Goal: Navigation & Orientation: Understand site structure

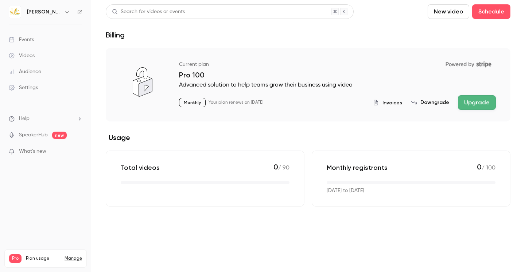
click at [42, 83] on link "Settings" at bounding box center [45, 88] width 91 height 16
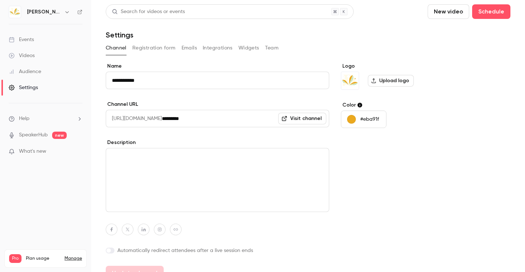
click at [64, 10] on icon "button" at bounding box center [67, 12] width 6 height 6
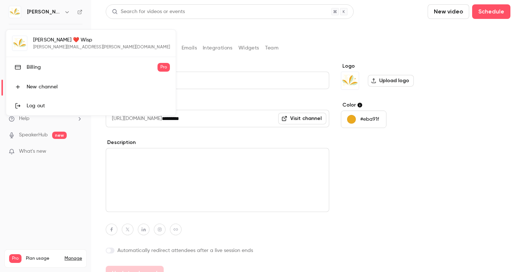
click at [57, 232] on div at bounding box center [262, 136] width 525 height 272
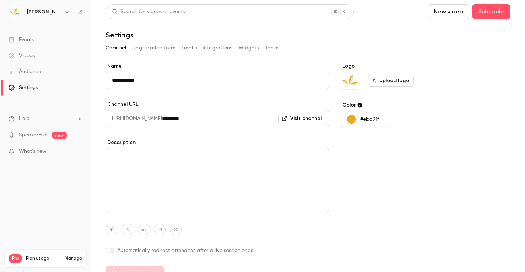
click at [154, 50] on button "Registration form" at bounding box center [153, 48] width 43 height 12
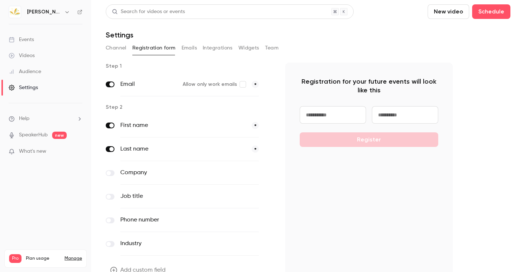
click at [183, 47] on button "Emails" at bounding box center [188, 48] width 15 height 12
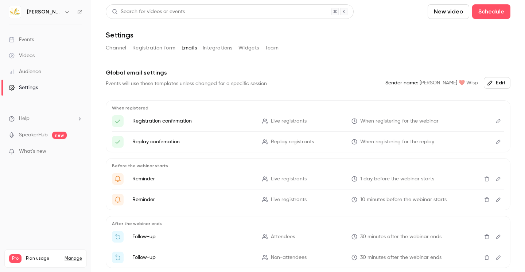
click at [208, 52] on button "Integrations" at bounding box center [218, 48] width 30 height 12
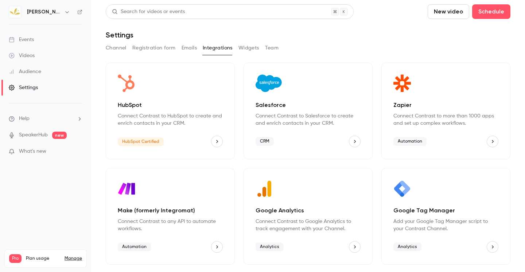
click at [246, 45] on button "Widgets" at bounding box center [248, 48] width 21 height 12
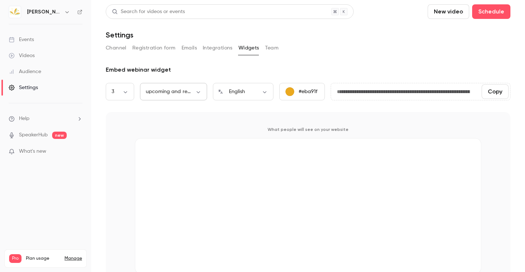
scroll to position [21, 0]
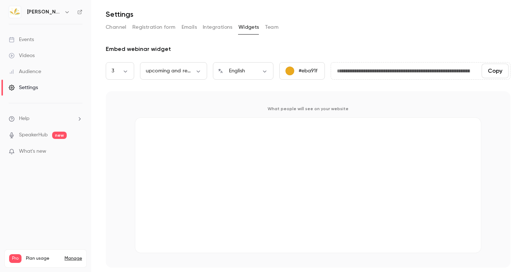
click at [274, 28] on button "Team" at bounding box center [272, 27] width 14 height 12
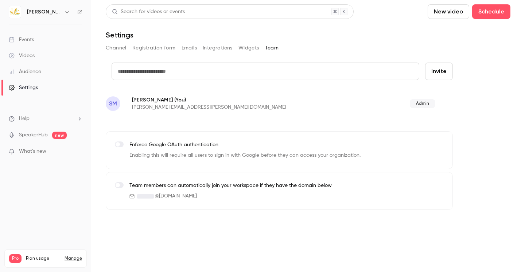
click at [43, 87] on link "Settings" at bounding box center [45, 88] width 91 height 16
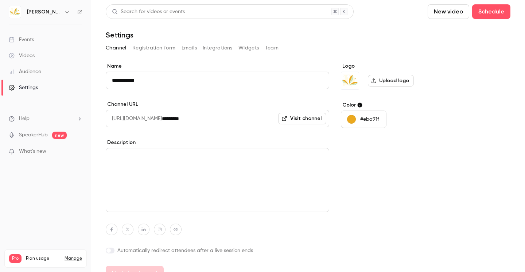
scroll to position [13, 0]
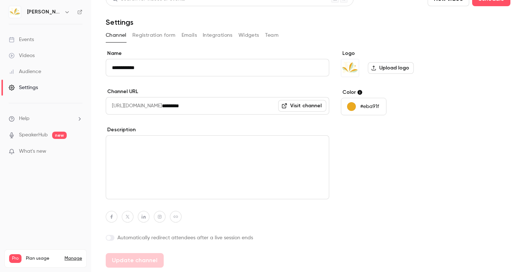
click at [77, 256] on link "Manage" at bounding box center [72, 259] width 17 height 6
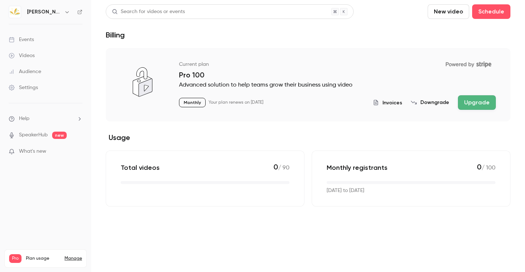
click at [47, 72] on link "Audience" at bounding box center [45, 72] width 91 height 16
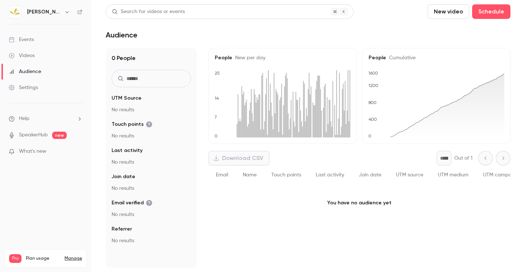
click at [48, 46] on link "Events" at bounding box center [45, 40] width 91 height 16
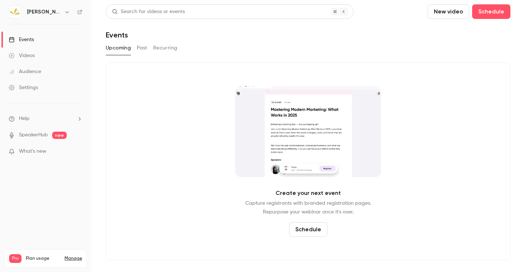
click at [63, 14] on button "button" at bounding box center [67, 12] width 9 height 9
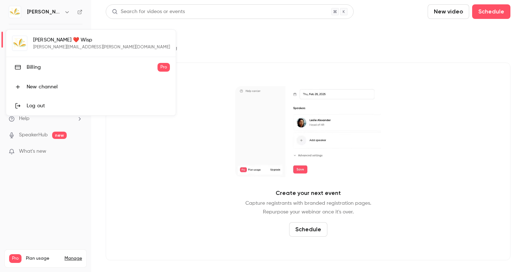
click at [53, 212] on div at bounding box center [262, 136] width 525 height 272
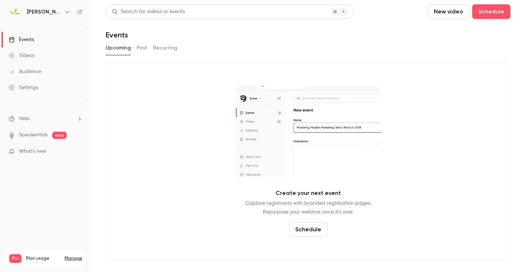
click at [60, 15] on div "[PERSON_NAME] ❤️ Wisp" at bounding box center [49, 12] width 44 height 9
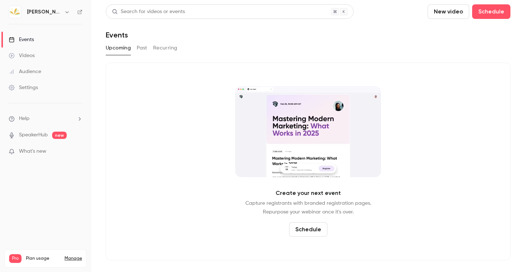
click at [60, 15] on div "[PERSON_NAME] ❤️ Wisp" at bounding box center [49, 12] width 44 height 9
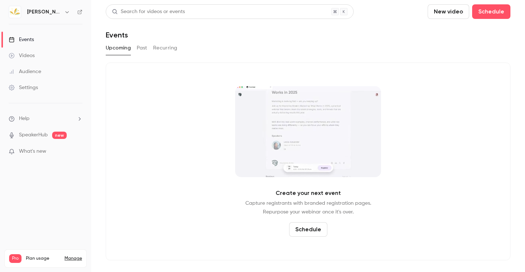
click at [63, 13] on button "button" at bounding box center [67, 12] width 9 height 9
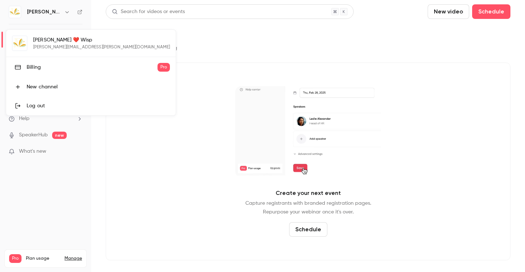
click at [63, 91] on li "New channel" at bounding box center [90, 87] width 169 height 19
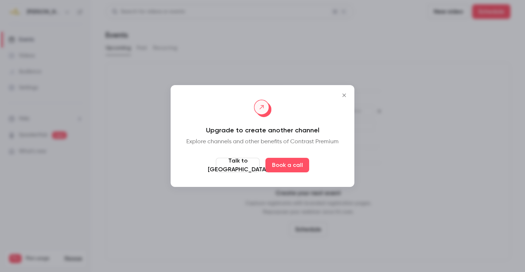
click at [343, 97] on icon "Close" at bounding box center [343, 96] width 9 height 6
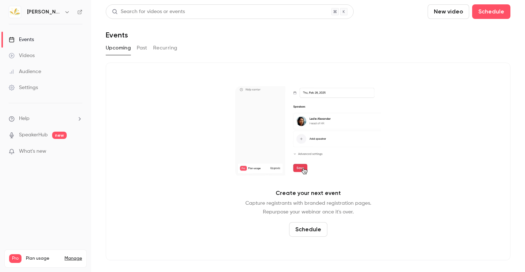
click at [56, 57] on link "Videos" at bounding box center [45, 56] width 91 height 16
